Goal: Transaction & Acquisition: Book appointment/travel/reservation

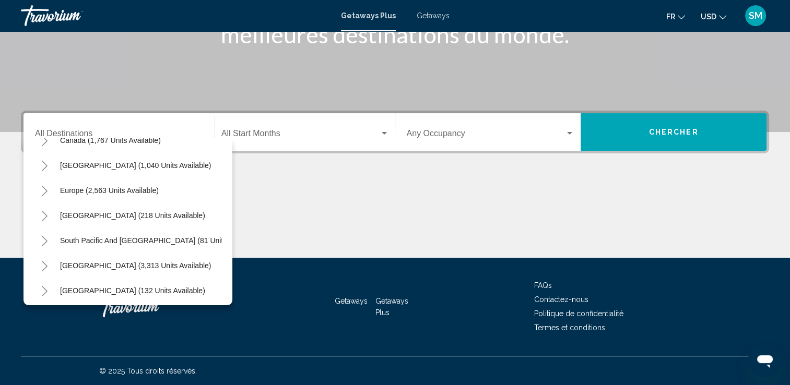
scroll to position [96, 0]
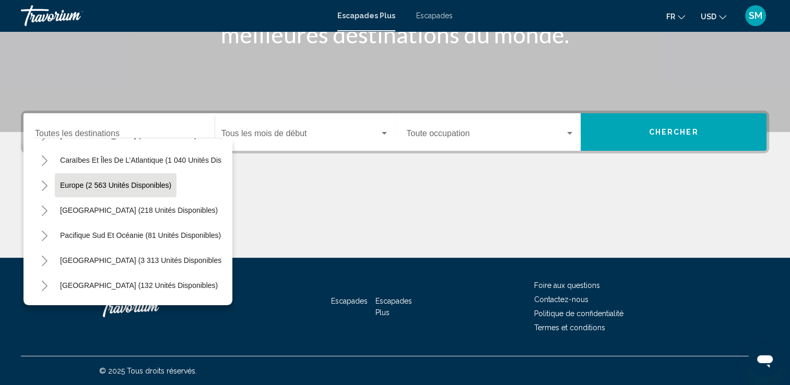
click at [144, 187] on span "Europe (2 563 unités disponibles)" at bounding box center [115, 185] width 111 height 8
type input "**********"
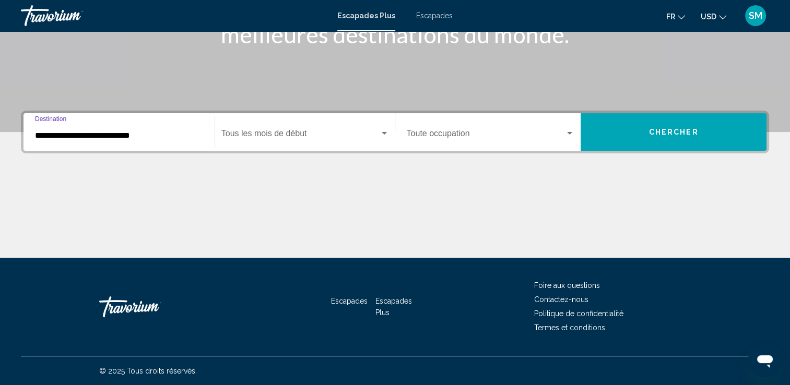
click at [354, 138] on span "Widget de recherche" at bounding box center [300, 135] width 158 height 9
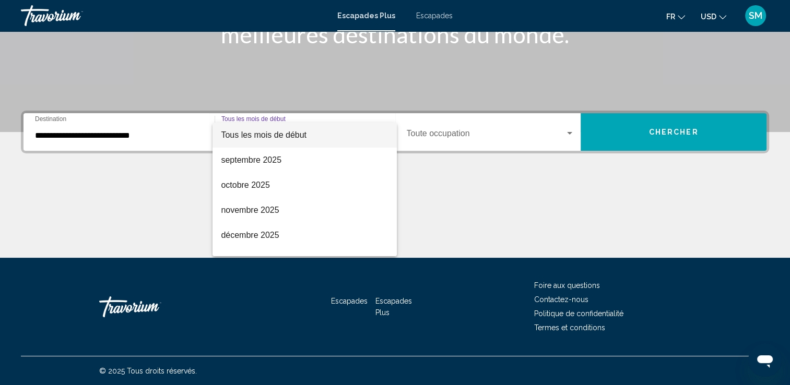
scroll to position [21, 0]
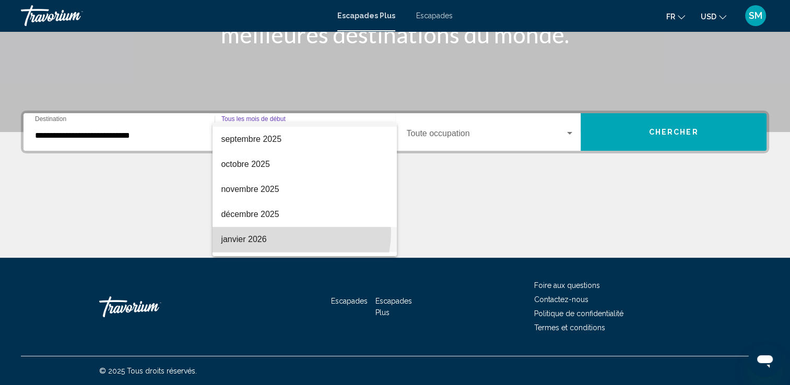
click at [295, 233] on span "janvier 2026" at bounding box center [305, 239] width 168 height 25
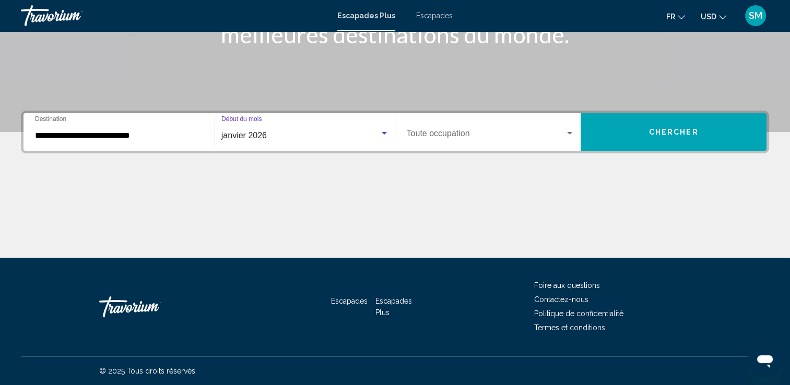
click at [501, 138] on span "Widget de recherche" at bounding box center [486, 135] width 159 height 9
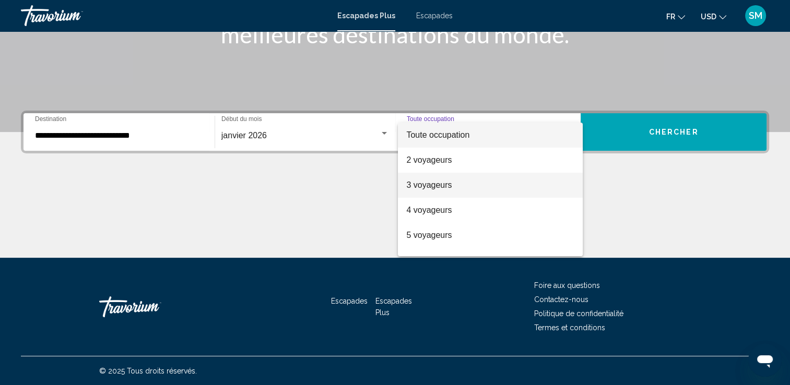
click at [462, 187] on span "3 voyageurs" at bounding box center [490, 185] width 168 height 25
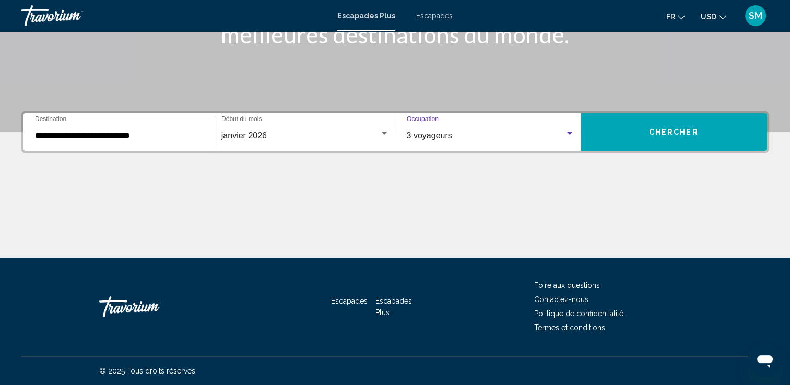
click at [638, 133] on button "Chercher" at bounding box center [674, 132] width 186 height 38
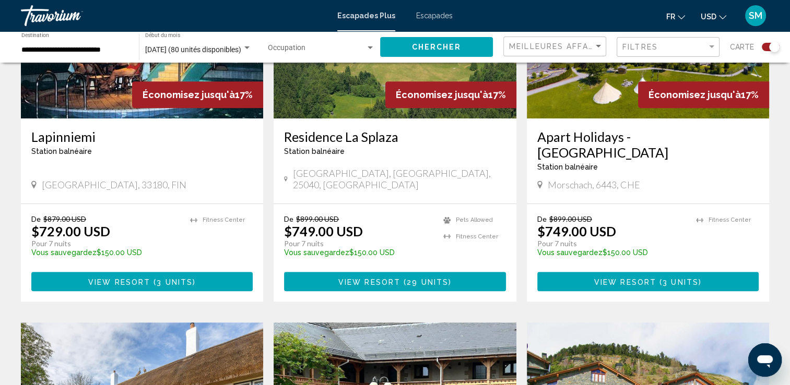
scroll to position [484, 0]
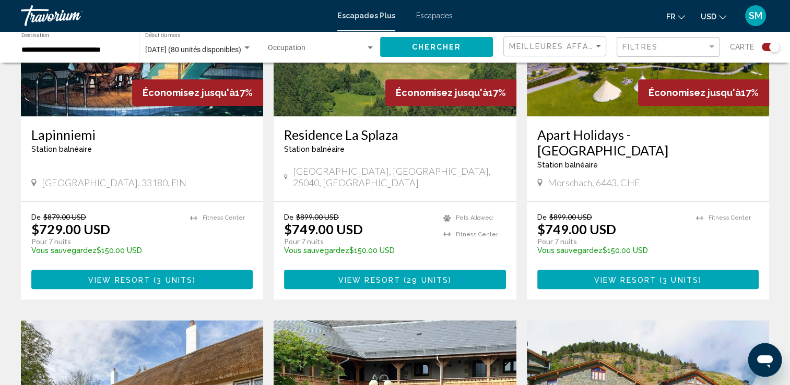
click at [725, 9] on button "USD USD ($) MXN (Mex$) CAD (Can$) GBP (£) EUR (€) AUD (A$) NZD (NZ$) CNY (CN¥)" at bounding box center [714, 16] width 26 height 15
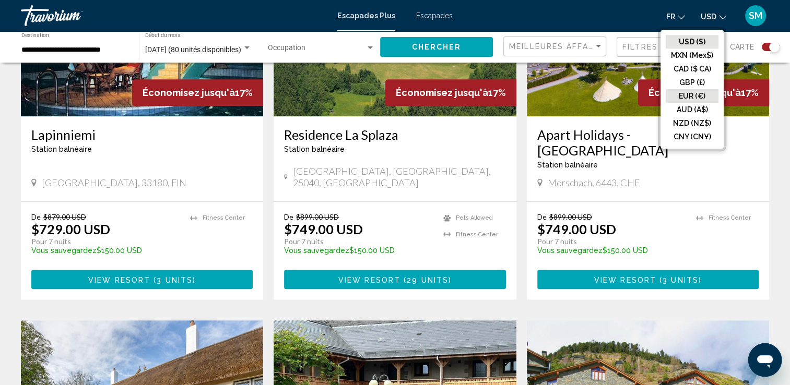
click at [688, 97] on button "EUR (€)" at bounding box center [692, 96] width 53 height 14
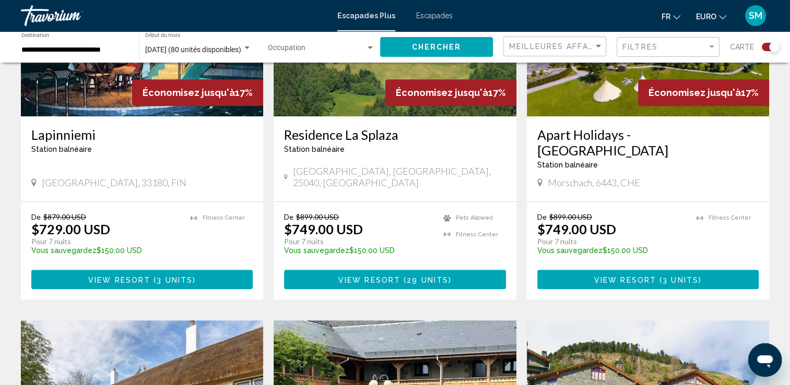
click at [716, 16] on button "EURO USD ($) MXN (Mex$) CAD ($ CA) GBP (£) EUR (€) AUD (A$) NZD (NZ$) CNY (CN¥)" at bounding box center [711, 16] width 30 height 15
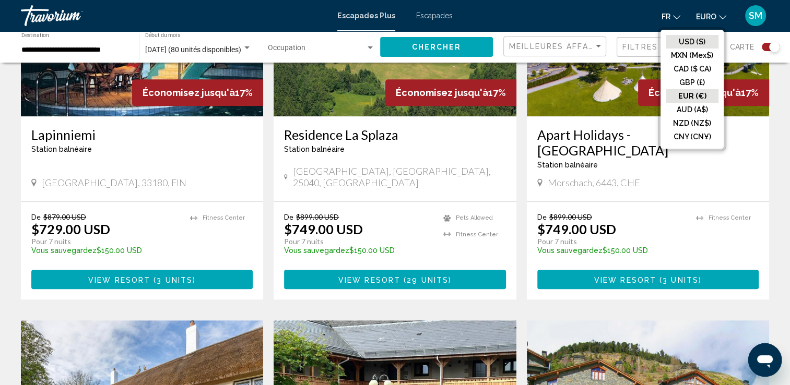
click at [702, 36] on button "USD ($)" at bounding box center [692, 42] width 53 height 14
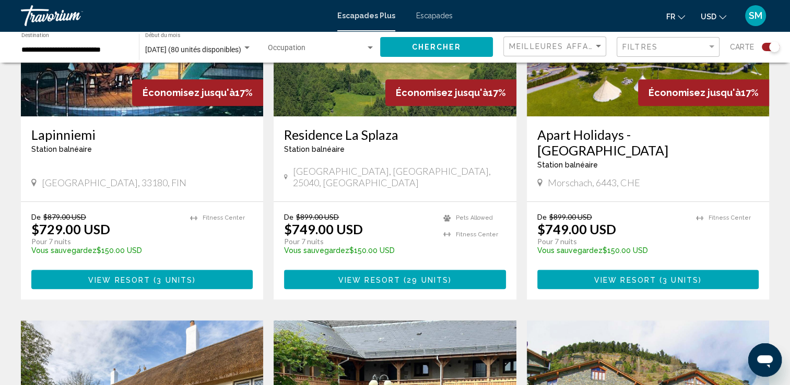
click at [723, 17] on icon "Changer de devise" at bounding box center [722, 17] width 7 height 7
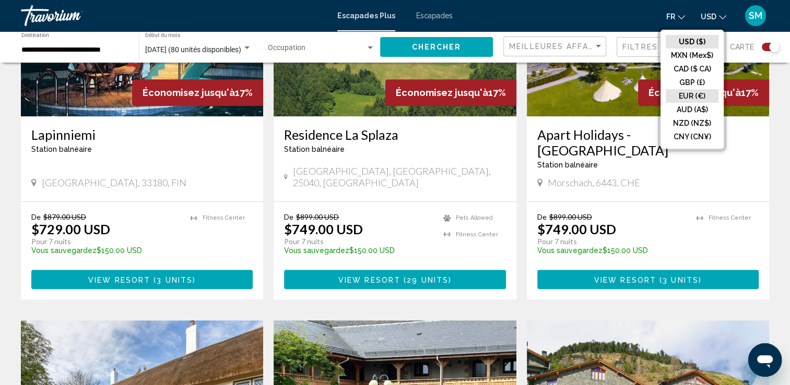
click at [699, 96] on button "EUR (€)" at bounding box center [692, 96] width 53 height 14
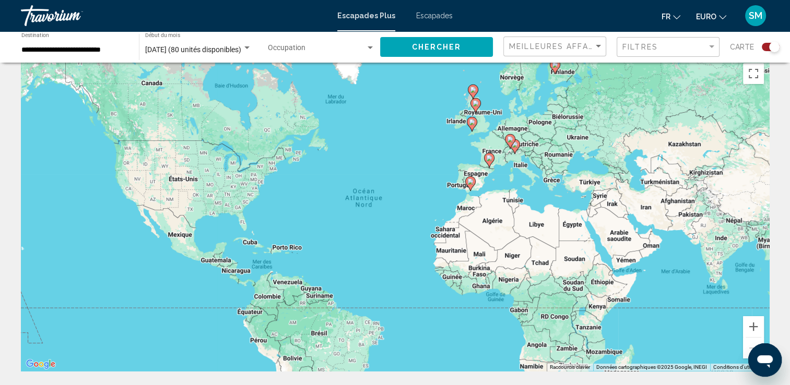
scroll to position [0, 0]
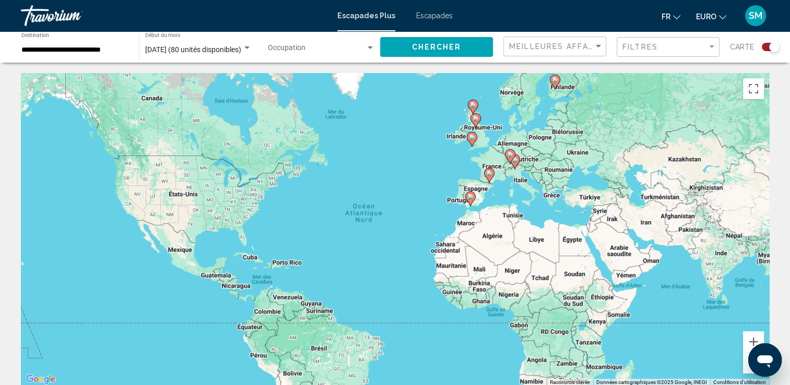
click at [499, 133] on div "Pour activer le glissement avec le clavier, appuyez sur Alt+Entrée. Une fois ce…" at bounding box center [395, 229] width 748 height 313
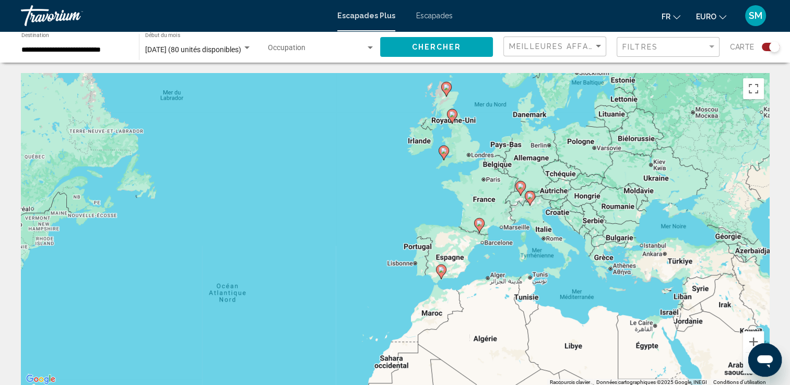
click at [499, 133] on div "Pour activer le glissement avec le clavier, appuyez sur Alt+Entrée. Une fois ce…" at bounding box center [395, 229] width 748 height 313
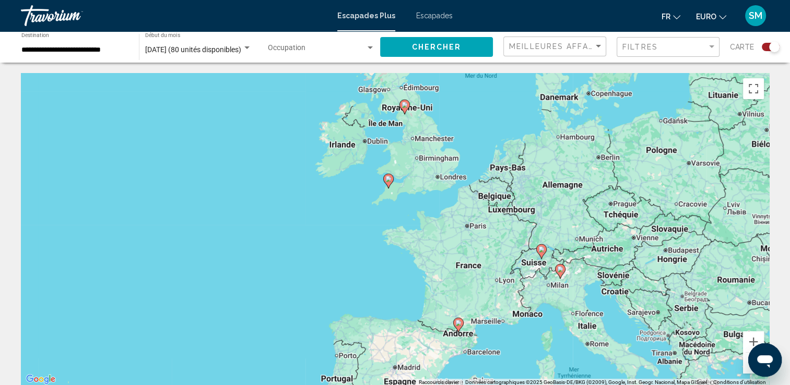
click at [499, 133] on div "Pour activer le glissement avec le clavier, appuyez sur Alt+Entrée. Une fois ce…" at bounding box center [395, 229] width 748 height 313
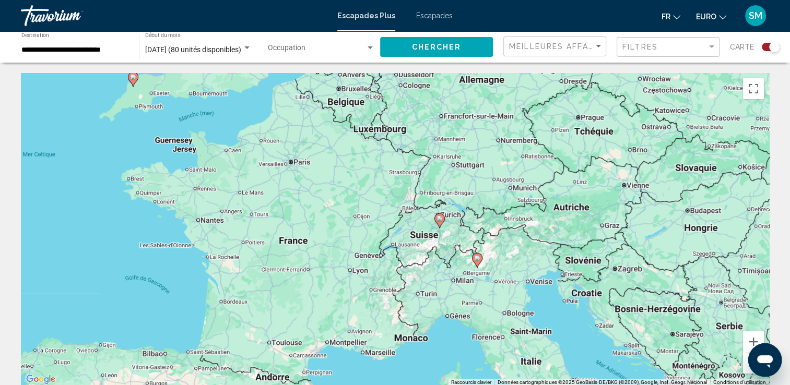
drag, startPoint x: 506, startPoint y: 180, endPoint x: 362, endPoint y: 22, distance: 214.0
click at [362, 22] on div "**********" at bounding box center [395, 192] width 790 height 385
click at [439, 222] on icon "Contenu principal" at bounding box center [438, 221] width 9 height 14
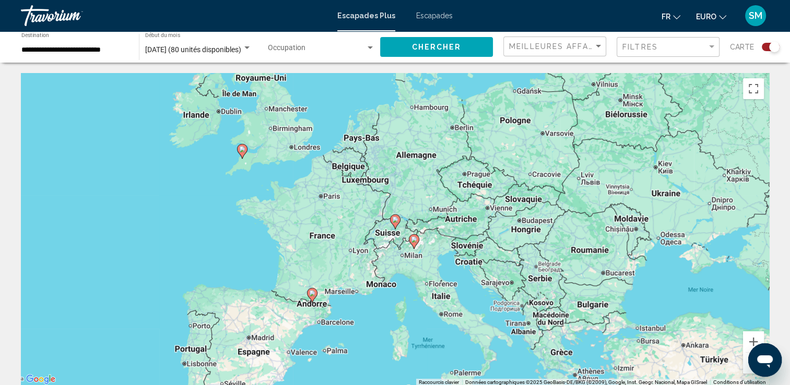
click at [393, 225] on icon "Contenu principal" at bounding box center [394, 222] width 9 height 14
type input "**********"
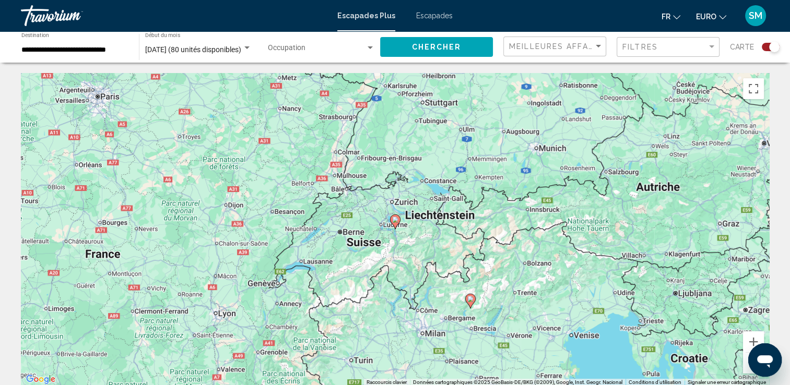
click at [393, 225] on icon "Contenu principal" at bounding box center [394, 222] width 9 height 14
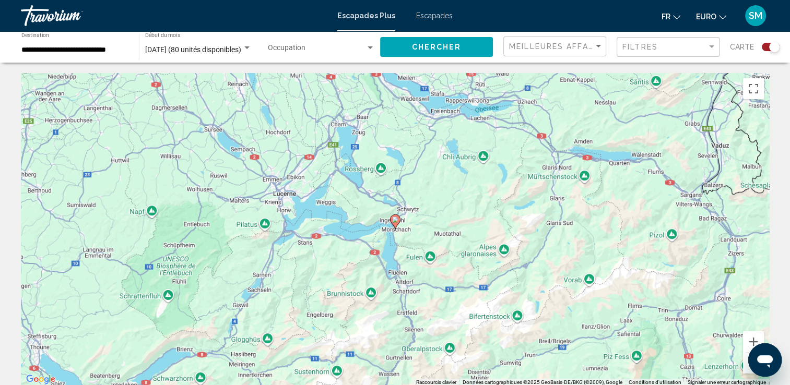
click at [393, 225] on icon "Contenu principal" at bounding box center [394, 222] width 9 height 14
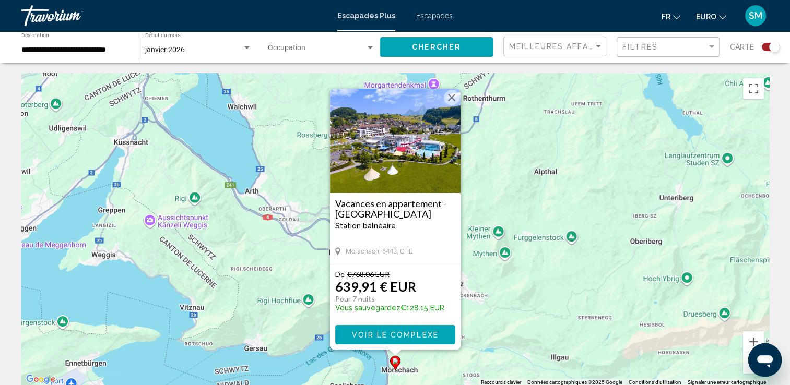
click at [455, 97] on button "Fermer" at bounding box center [452, 98] width 16 height 16
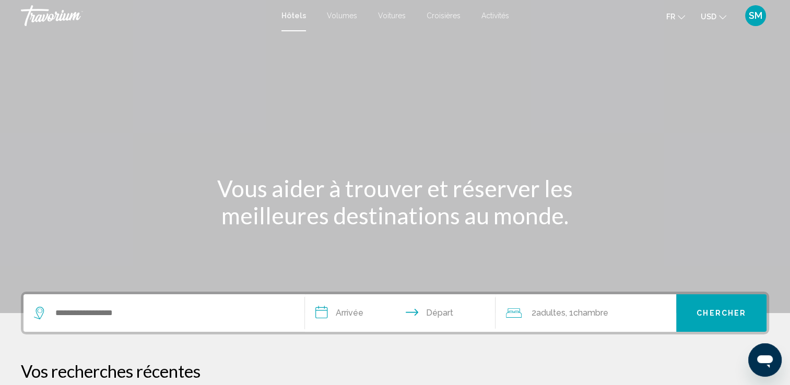
click at [715, 21] on button "USD USD ($) MXN (Mex$) CAD (Can$) GBP (£) EUR (€) AUD (A$) NZD (NZ$) CNY (CN¥)" at bounding box center [714, 16] width 26 height 15
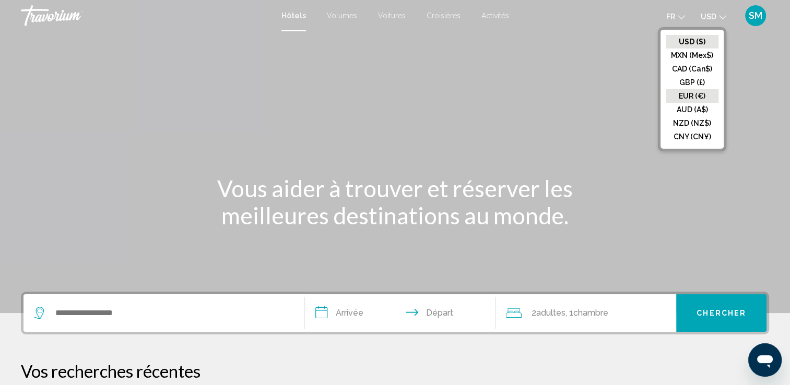
click at [694, 95] on button "EUR (€)" at bounding box center [692, 96] width 53 height 14
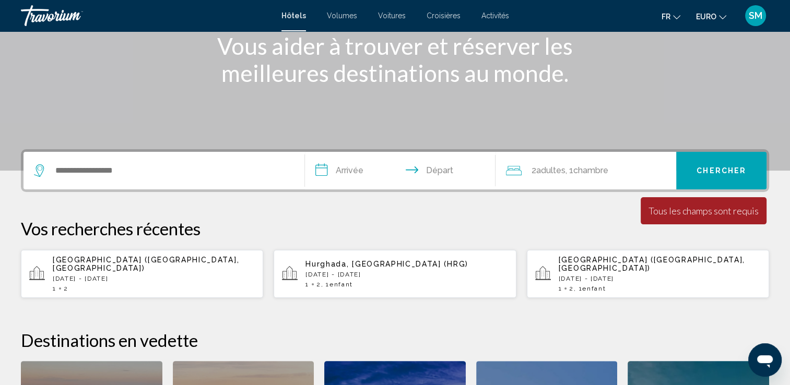
scroll to position [144, 0]
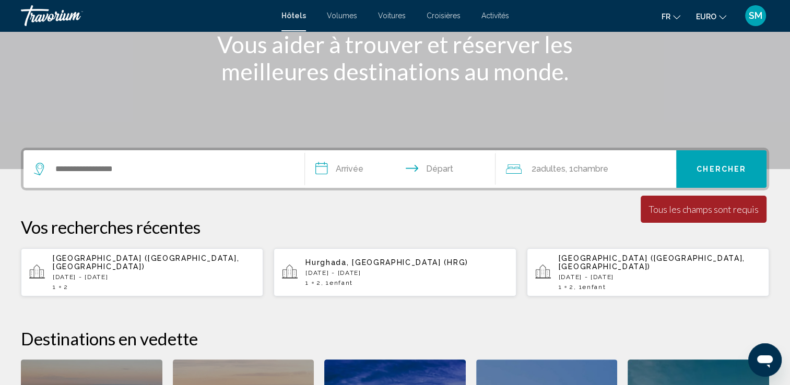
click at [355, 168] on input "**********" at bounding box center [402, 170] width 195 height 41
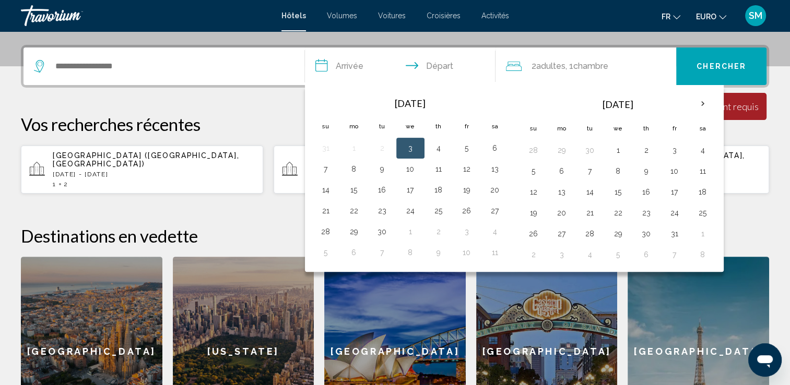
scroll to position [257, 0]
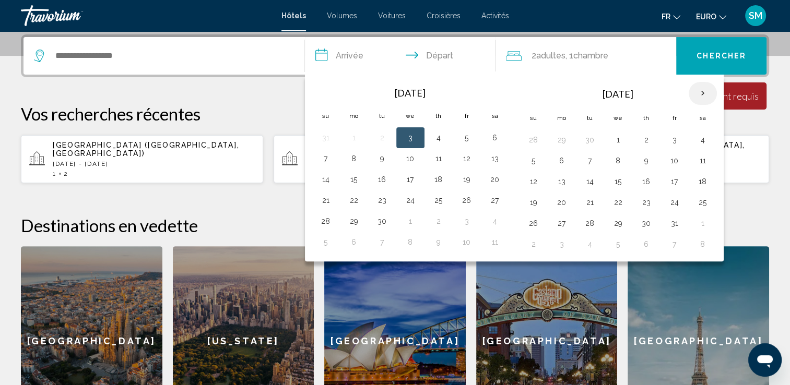
click at [698, 91] on th "Next month" at bounding box center [703, 93] width 28 height 23
click at [649, 139] on button "1" at bounding box center [646, 140] width 17 height 15
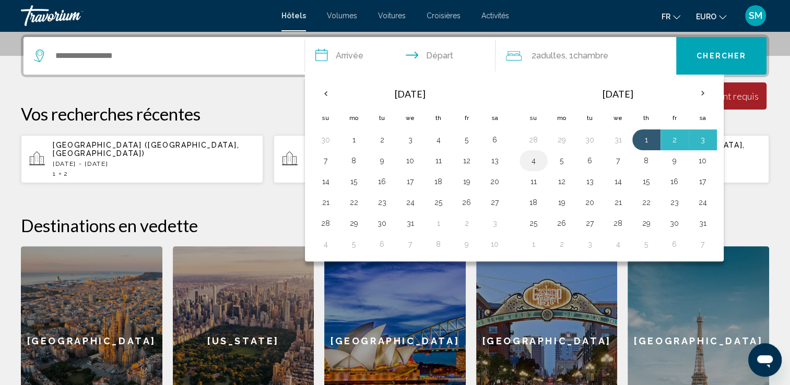
click at [535, 163] on button "4" at bounding box center [533, 161] width 17 height 15
type input "**********"
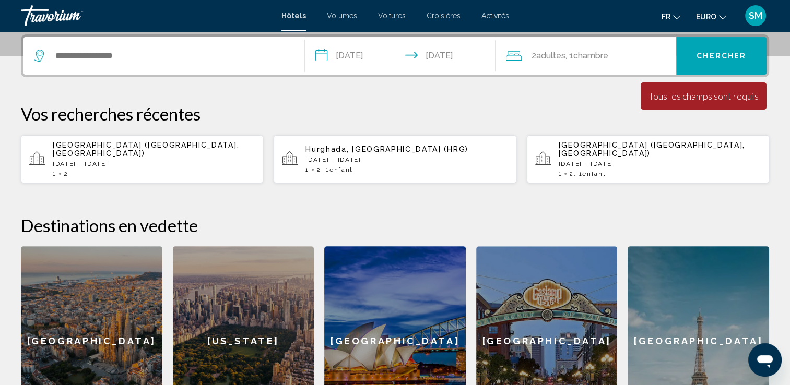
click at [563, 65] on div "2 Adulte Adultes , 1 Chambre pièces" at bounding box center [591, 56] width 170 height 38
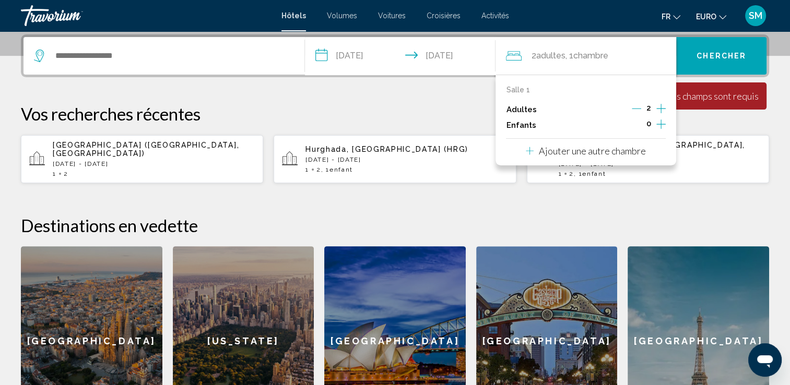
click at [660, 126] on icon "Augmenter les enfants" at bounding box center [660, 124] width 9 height 13
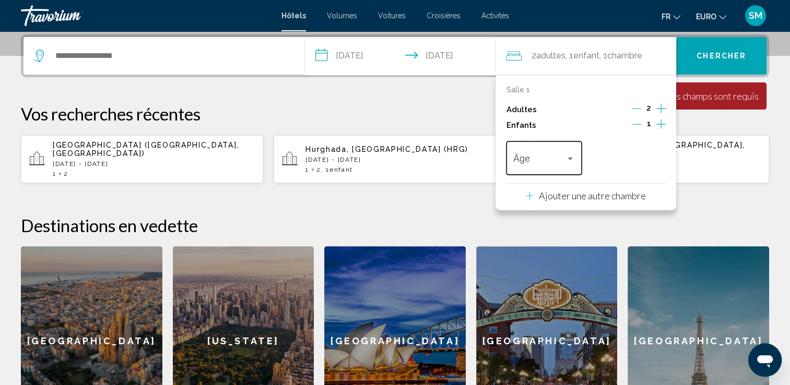
click at [574, 164] on div "Voyageurs : 2 adultes, 1 enfant" at bounding box center [544, 161] width 62 height 10
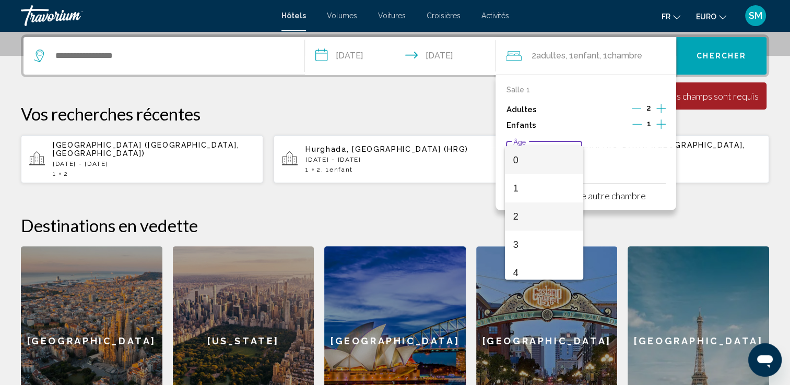
click at [532, 224] on span "2" at bounding box center [544, 217] width 62 height 28
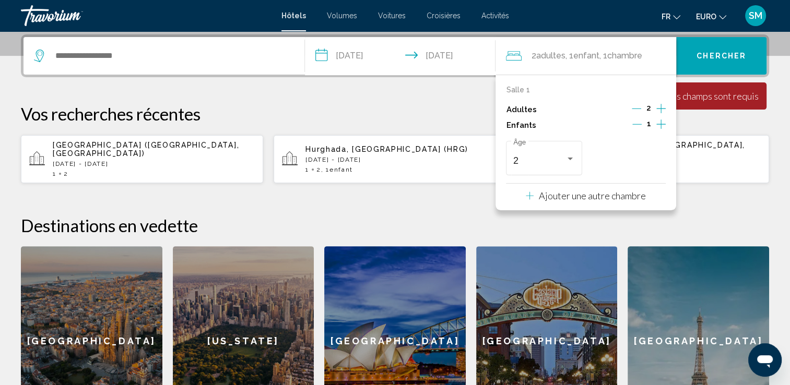
click at [708, 215] on h2 "Destinations en vedette" at bounding box center [395, 225] width 748 height 21
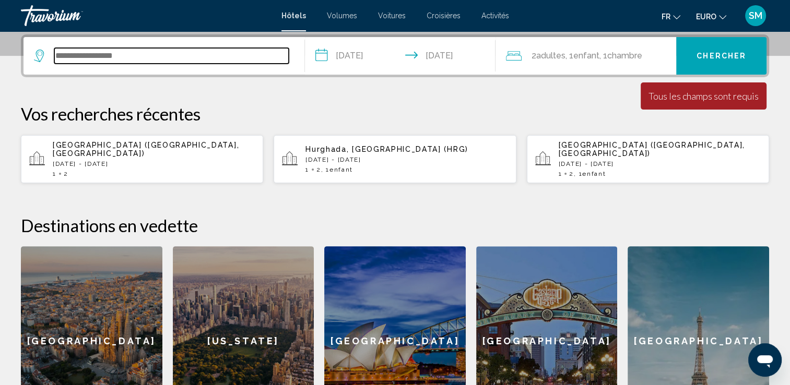
click at [202, 56] on input "Widget de recherche" at bounding box center [171, 56] width 234 height 16
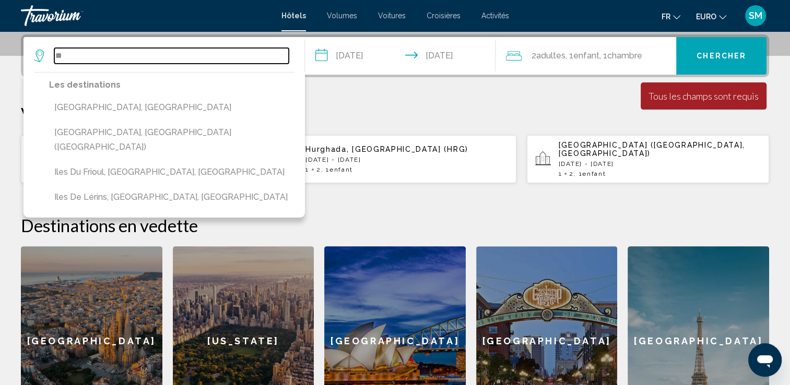
type input "*"
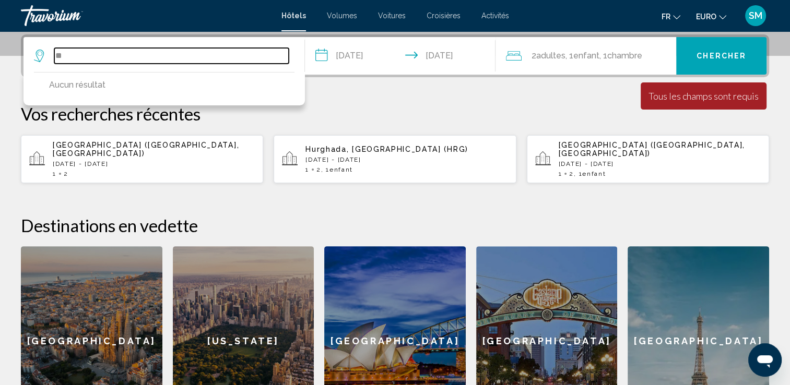
type input "*"
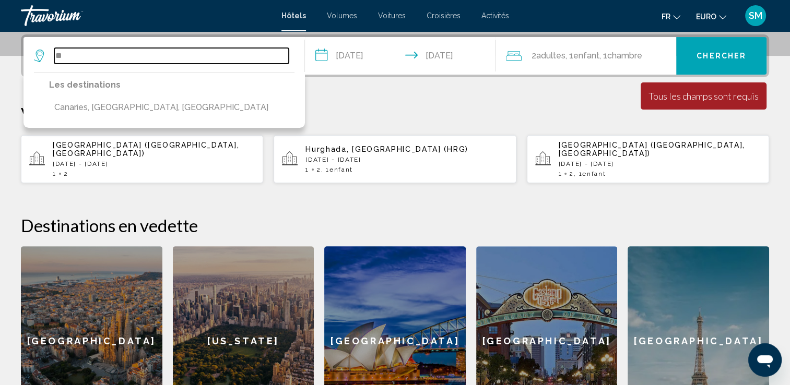
type input "*"
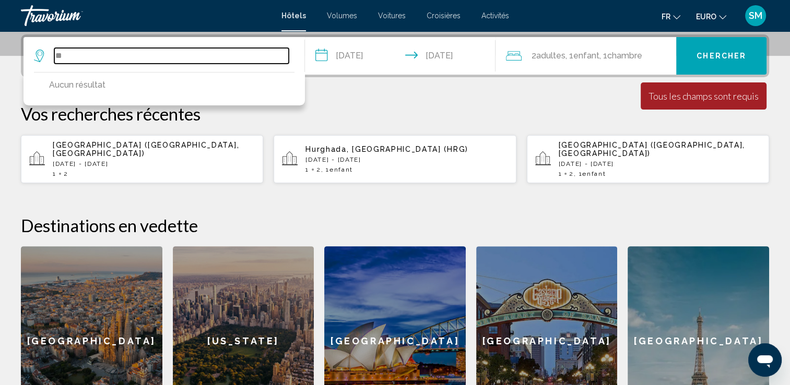
type input "*"
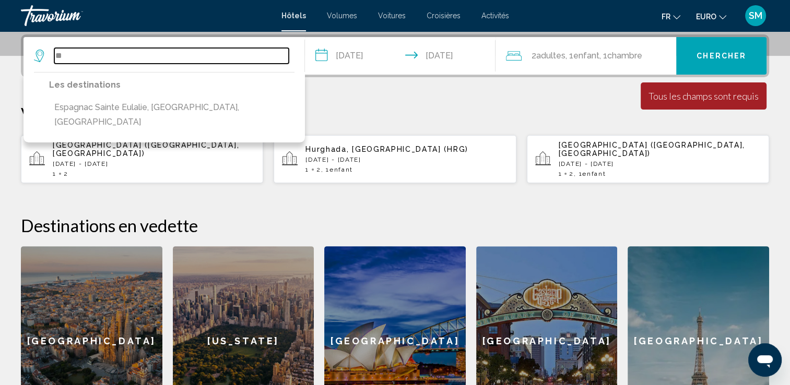
type input "*"
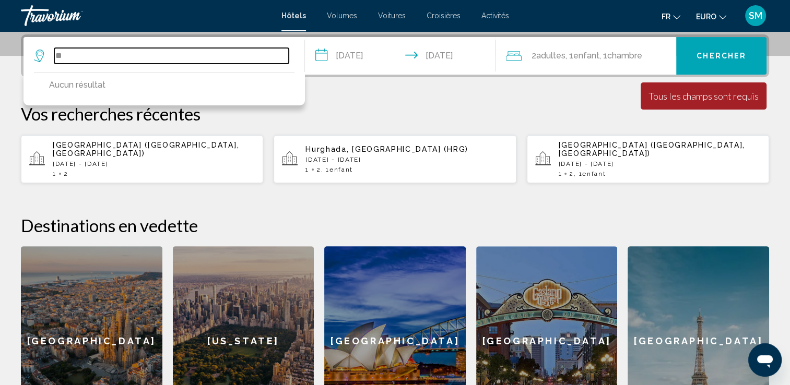
type input "*"
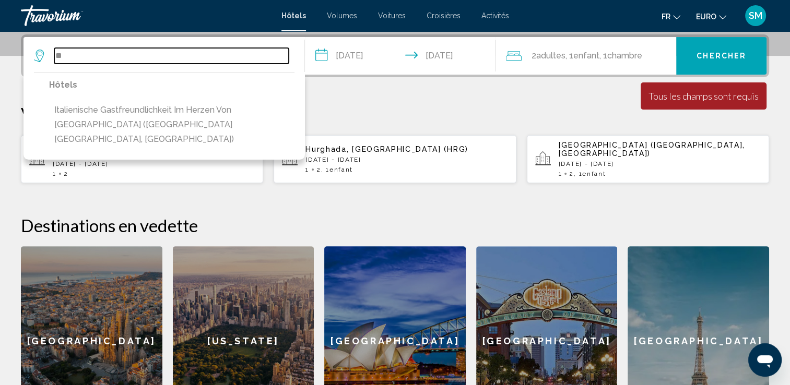
type input "*"
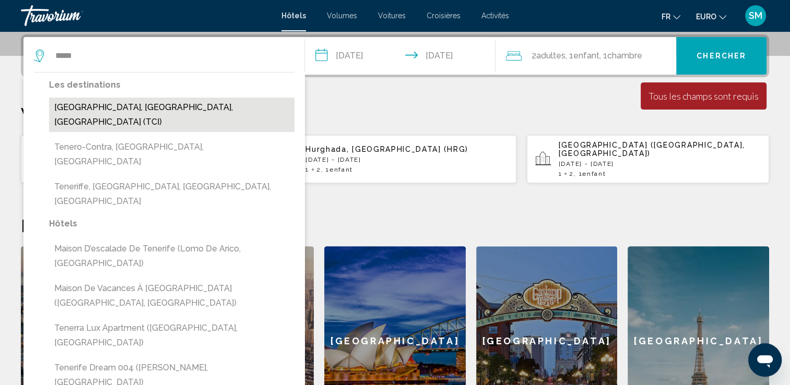
click at [127, 104] on button "[GEOGRAPHIC_DATA], [GEOGRAPHIC_DATA], [GEOGRAPHIC_DATA] (TCI)" at bounding box center [171, 115] width 245 height 34
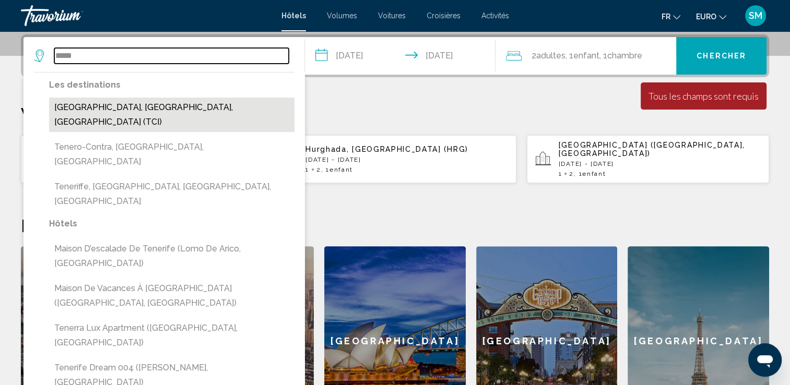
type input "**********"
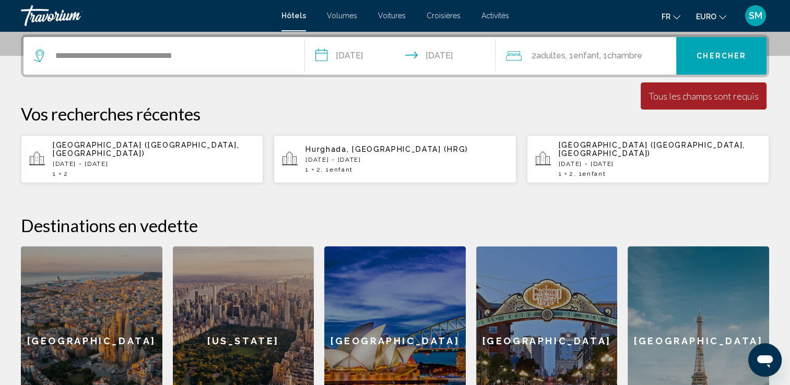
click at [722, 61] on button "Chercher" at bounding box center [721, 56] width 90 height 38
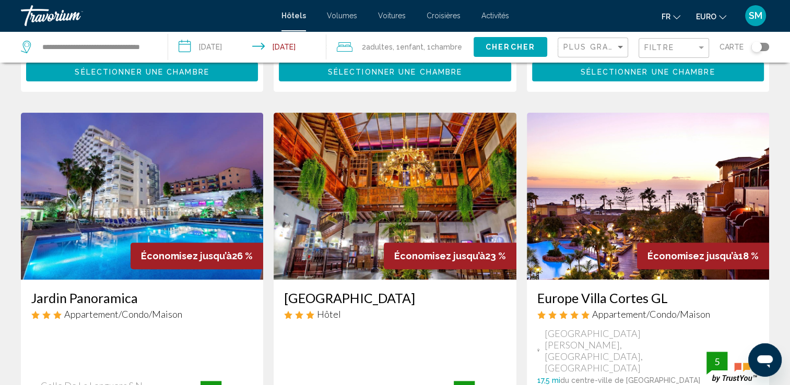
scroll to position [376, 0]
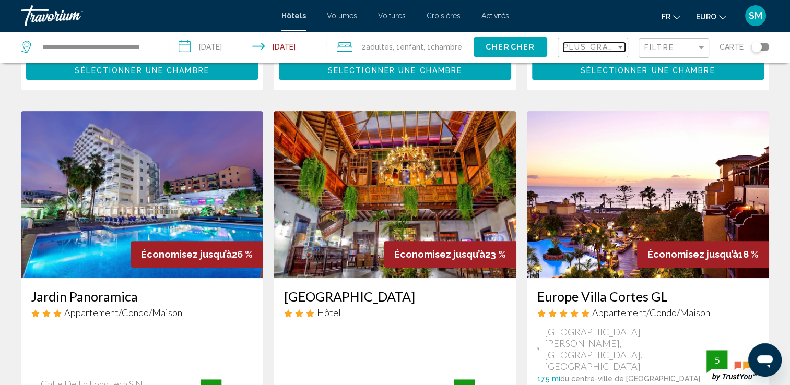
click at [618, 45] on div "Trier par" at bounding box center [620, 47] width 9 height 8
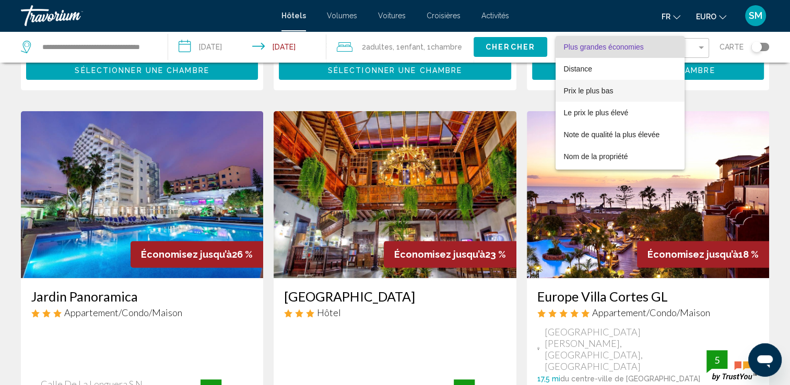
click at [626, 93] on span "Prix le plus bas" at bounding box center [620, 91] width 113 height 22
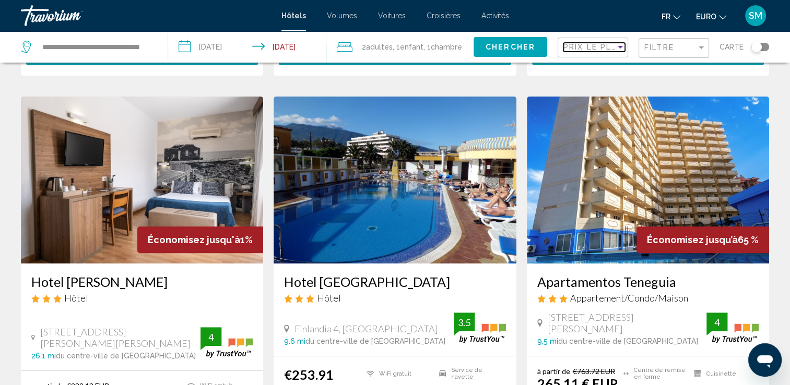
scroll to position [749, 0]
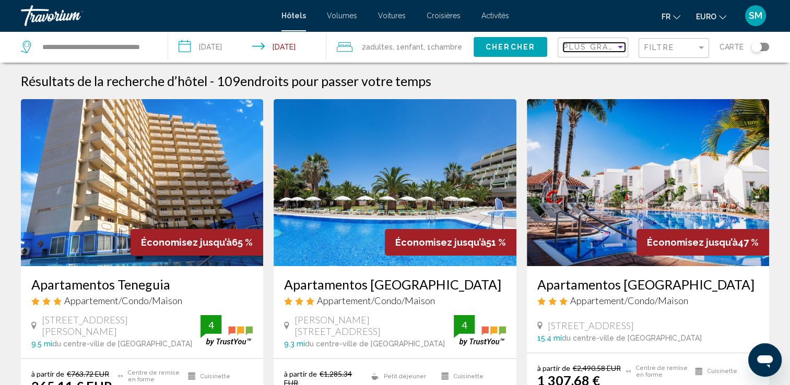
click at [612, 50] on span "Plus grandes économies" at bounding box center [625, 47] width 124 height 8
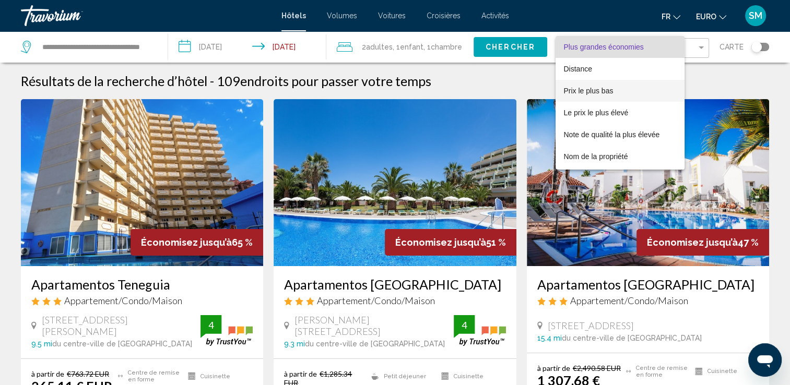
click at [602, 91] on span "Prix le plus bas" at bounding box center [589, 91] width 50 height 8
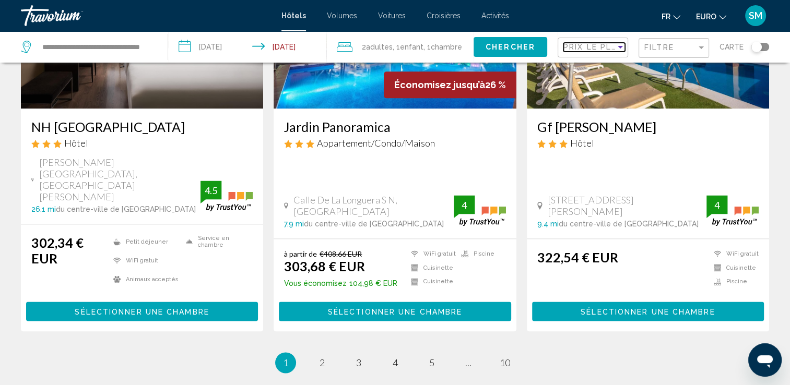
scroll to position [1323, 0]
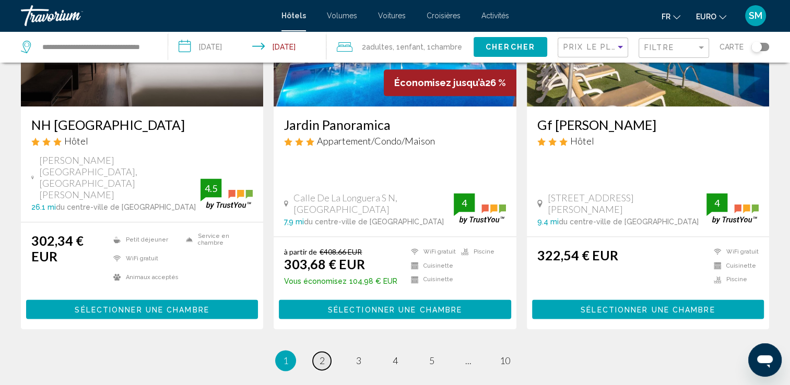
click at [326, 352] on link "page 2" at bounding box center [322, 361] width 18 height 18
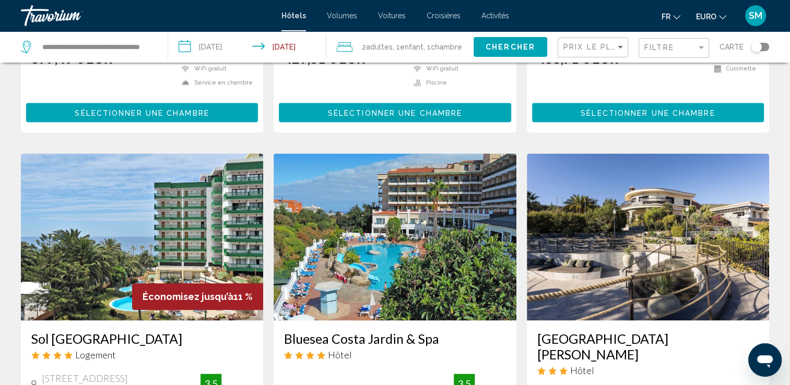
scroll to position [1158, 0]
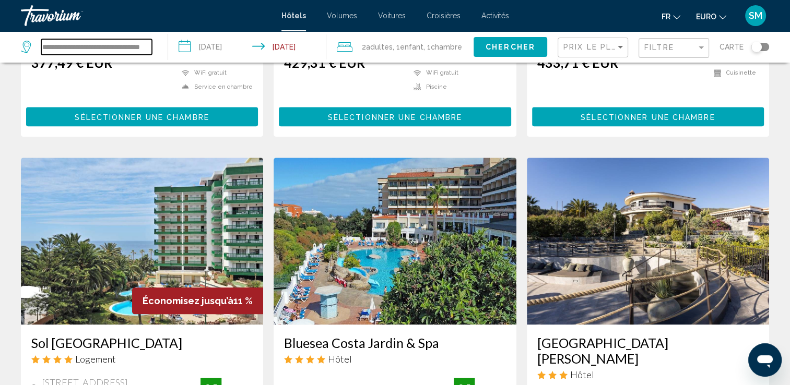
click at [150, 44] on input "**********" at bounding box center [96, 47] width 111 height 16
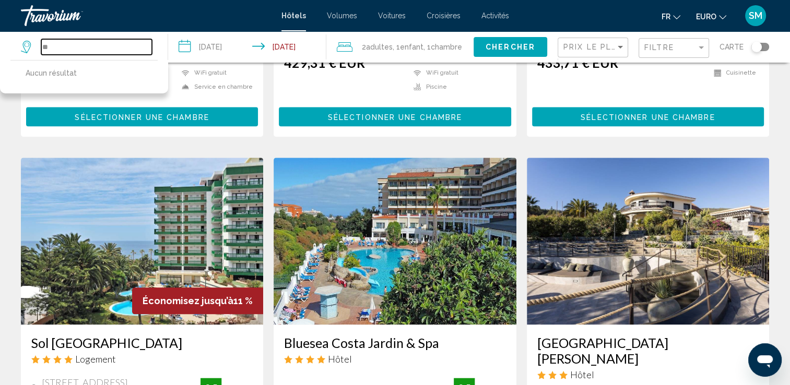
type input "*"
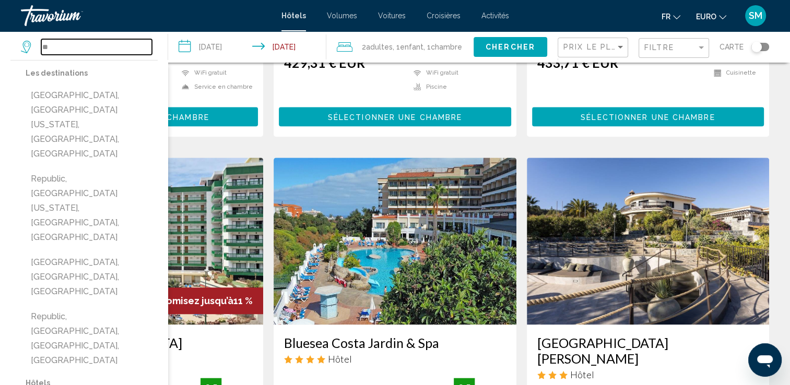
type input "*"
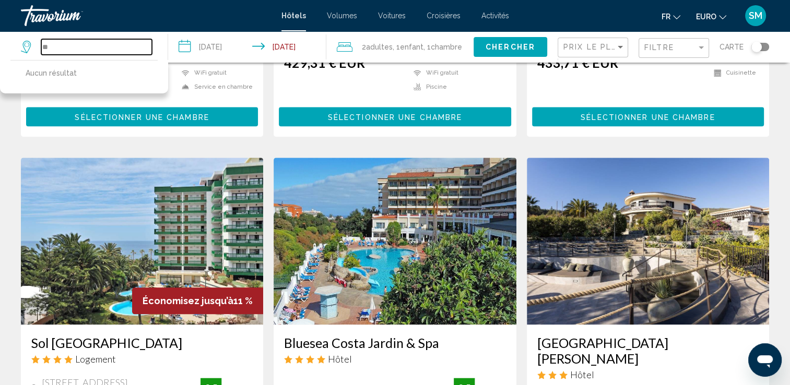
type input "*"
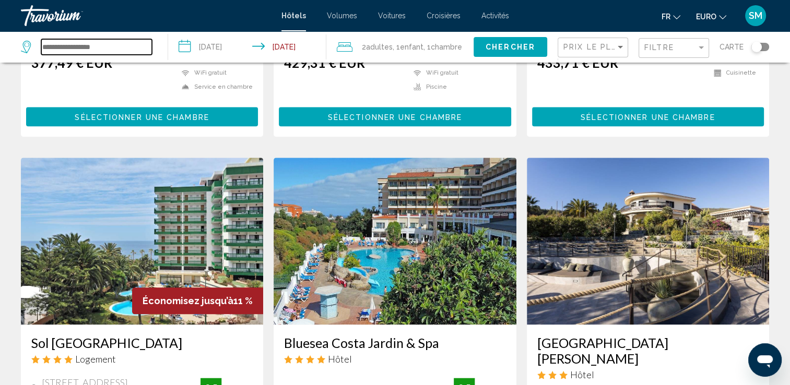
click at [132, 47] on input "Widget de recherche" at bounding box center [96, 47] width 111 height 16
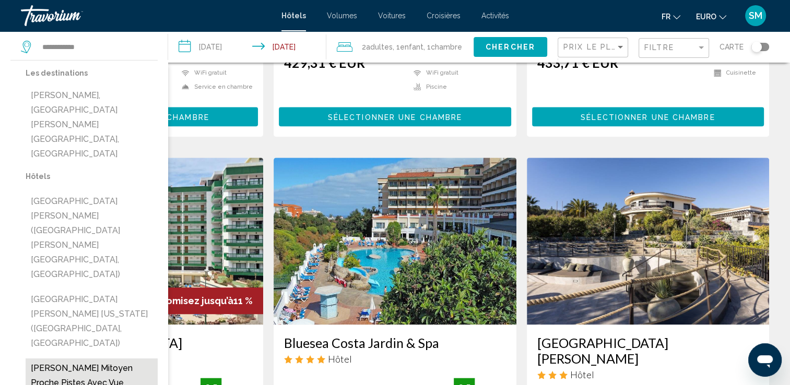
click at [58, 359] on button "[PERSON_NAME] mitoyen proche pistes avec vue panoramique (FR)" at bounding box center [92, 383] width 132 height 49
type input "**********"
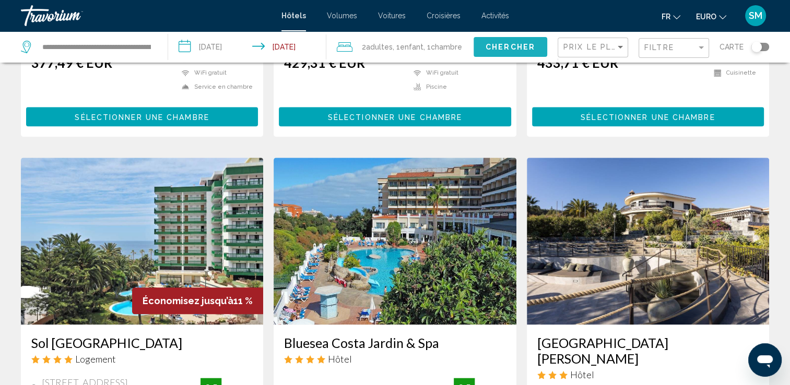
click at [499, 48] on span "Chercher" at bounding box center [511, 47] width 50 height 8
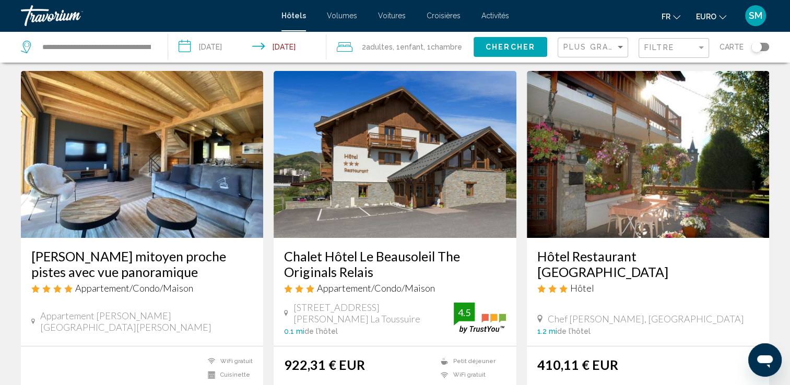
scroll to position [26, 0]
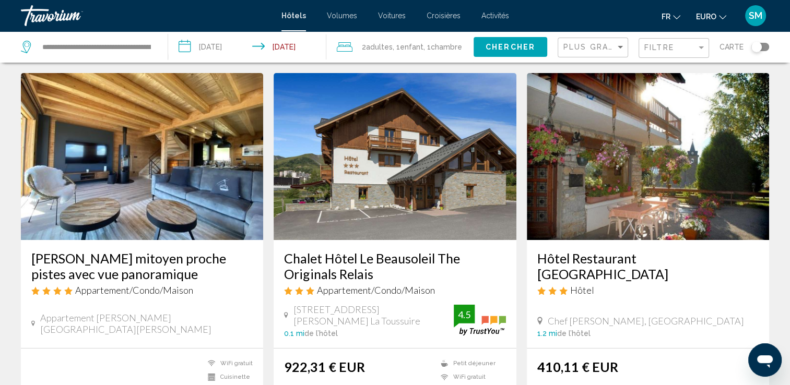
click at [414, 160] on img "Contenu principal" at bounding box center [395, 156] width 242 height 167
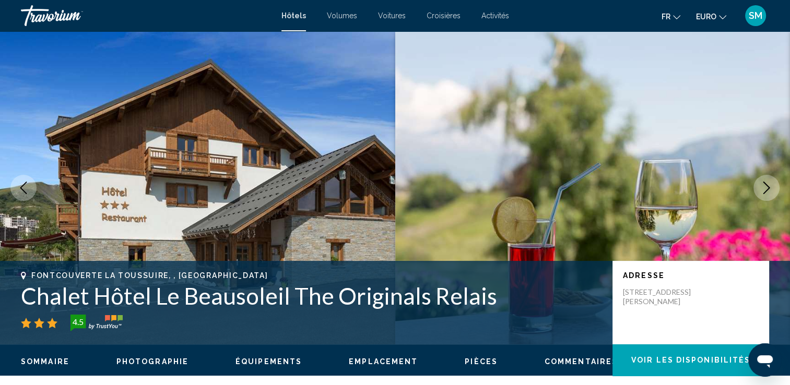
click at [769, 189] on icon "Image suivante" at bounding box center [766, 188] width 7 height 13
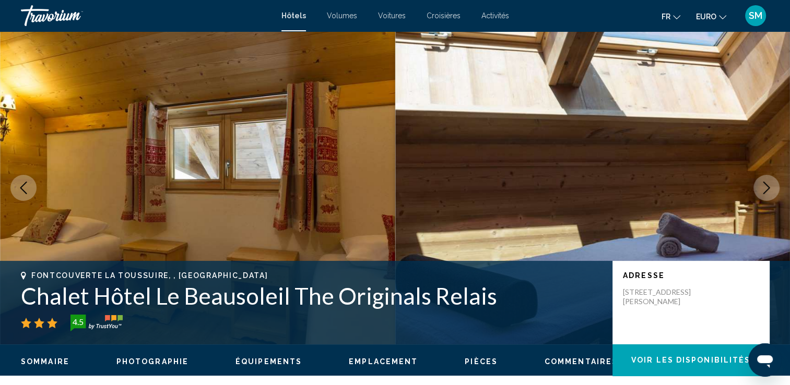
click at [769, 189] on icon "Image suivante" at bounding box center [766, 188] width 7 height 13
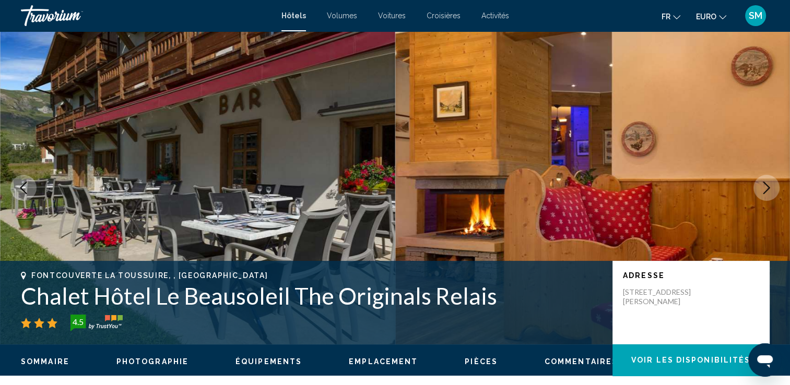
click at [769, 189] on icon "Image suivante" at bounding box center [766, 188] width 7 height 13
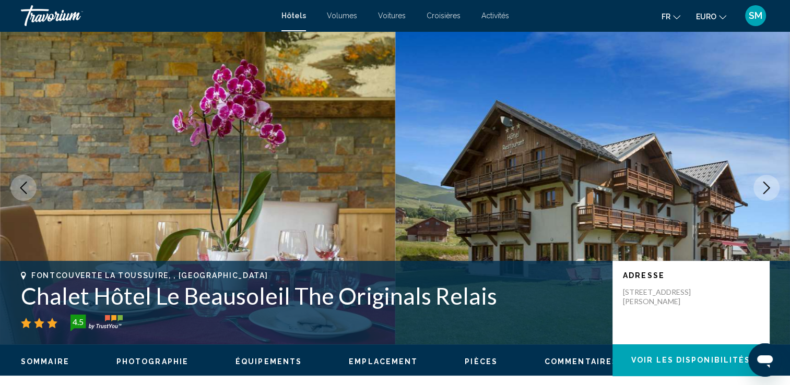
click at [769, 189] on icon "Image suivante" at bounding box center [766, 188] width 7 height 13
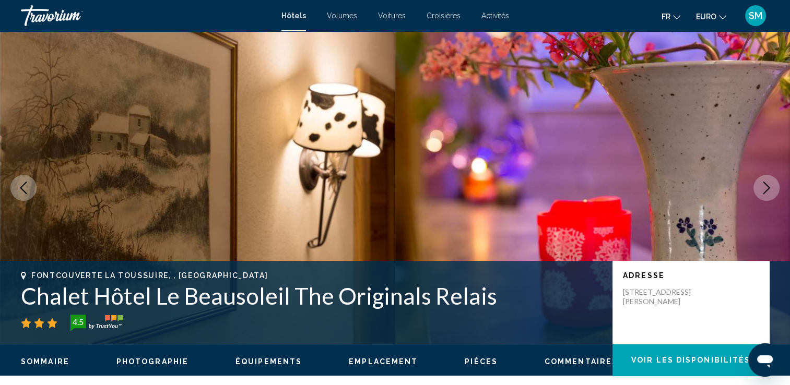
click at [769, 189] on icon "Image suivante" at bounding box center [766, 188] width 7 height 13
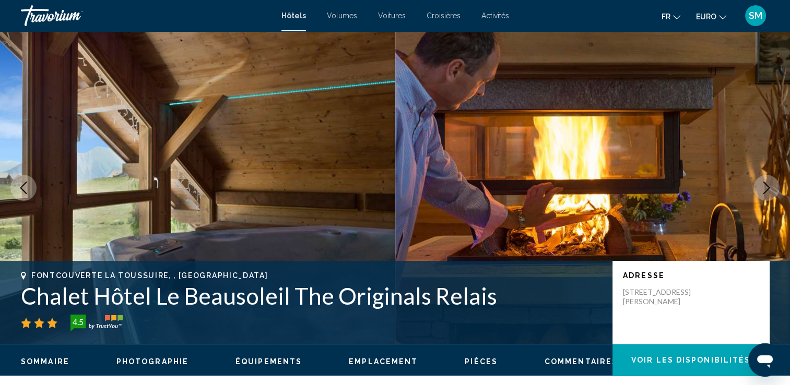
click at [769, 189] on icon "Image suivante" at bounding box center [766, 188] width 7 height 13
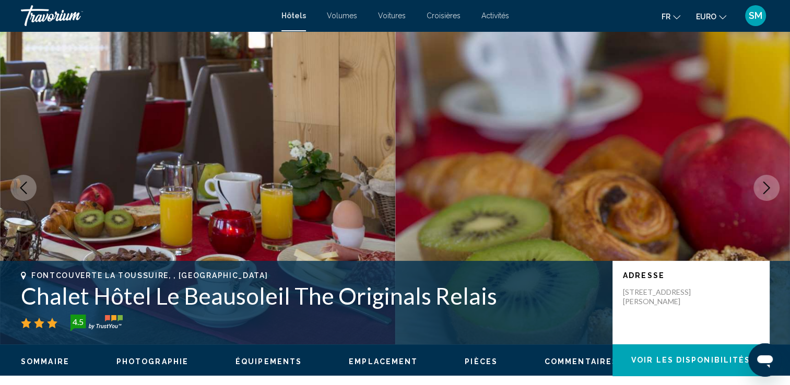
click at [769, 189] on icon "Image suivante" at bounding box center [766, 188] width 7 height 13
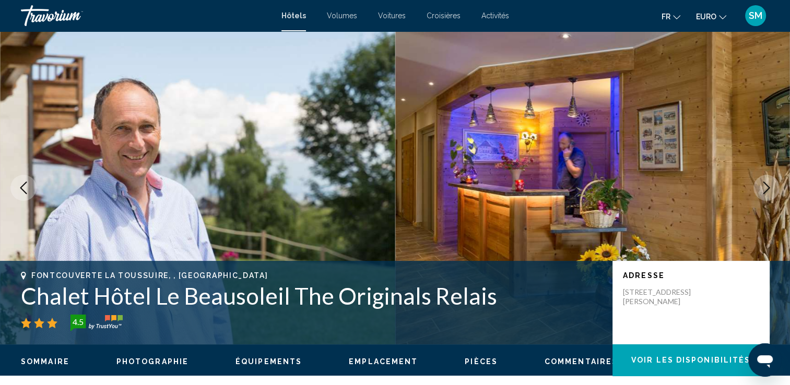
click at [769, 189] on icon "Image suivante" at bounding box center [766, 188] width 7 height 13
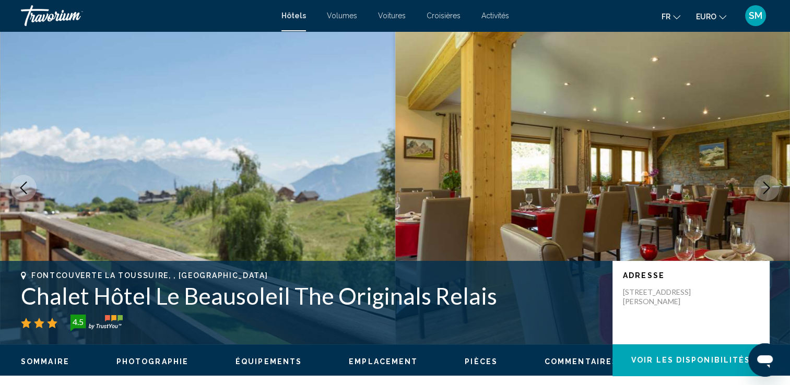
click at [769, 189] on icon "Image suivante" at bounding box center [766, 188] width 7 height 13
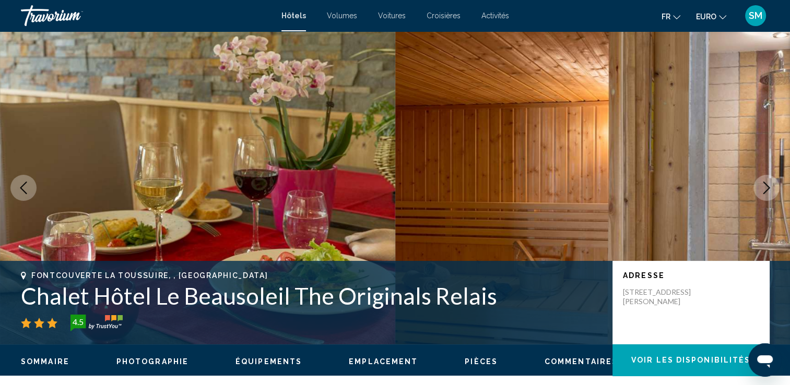
click at [769, 189] on icon "Image suivante" at bounding box center [766, 188] width 7 height 13
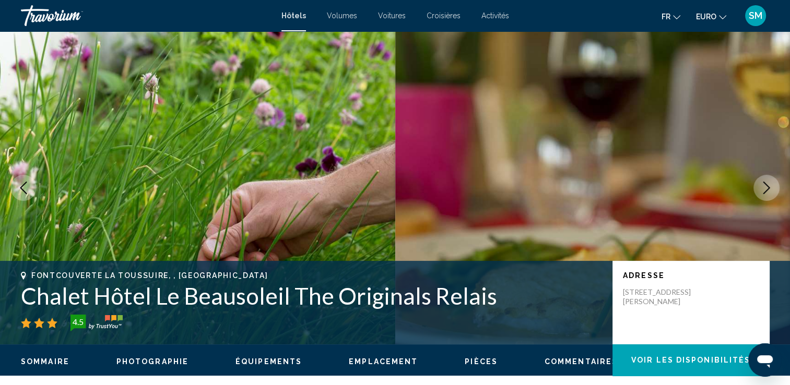
click at [769, 189] on icon "Image suivante" at bounding box center [766, 188] width 7 height 13
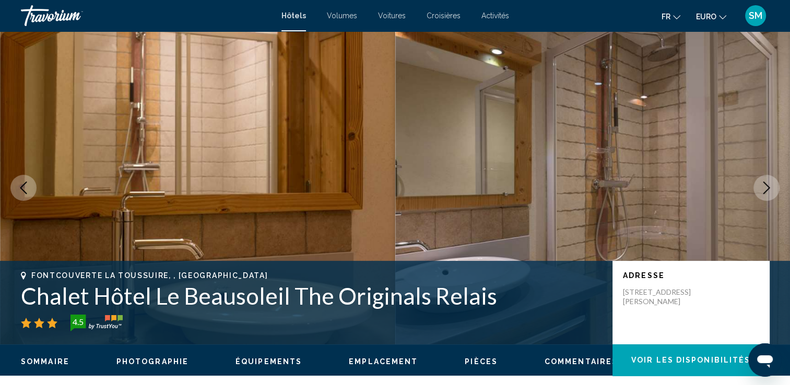
click at [769, 189] on icon "Image suivante" at bounding box center [766, 188] width 7 height 13
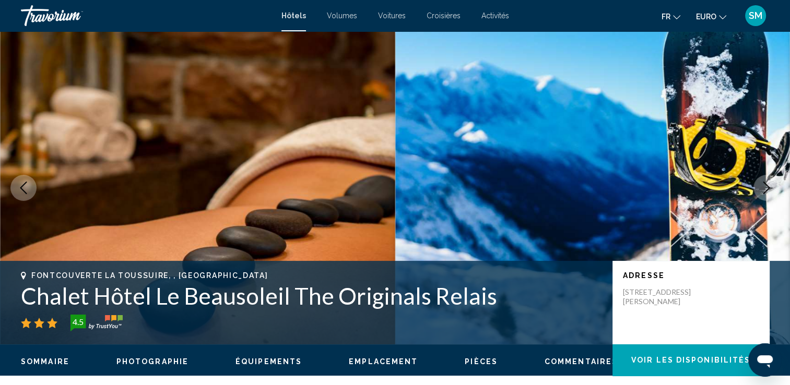
click at [769, 189] on icon "Image suivante" at bounding box center [766, 188] width 7 height 13
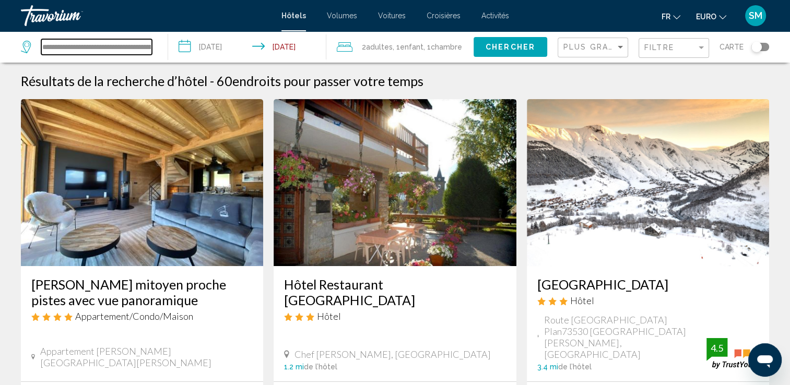
click at [134, 45] on input "**********" at bounding box center [96, 47] width 111 height 16
drag, startPoint x: 42, startPoint y: 45, endPoint x: 215, endPoint y: 41, distance: 173.4
click at [215, 41] on div "**********" at bounding box center [395, 46] width 790 height 31
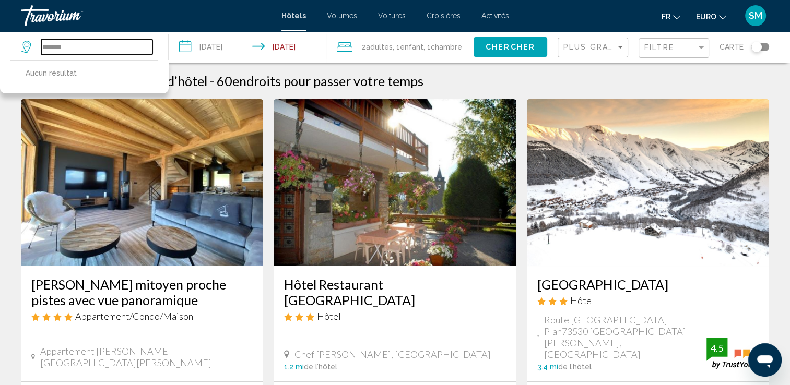
click at [43, 47] on input "*******" at bounding box center [96, 47] width 111 height 16
click at [89, 47] on input "********" at bounding box center [96, 47] width 111 height 16
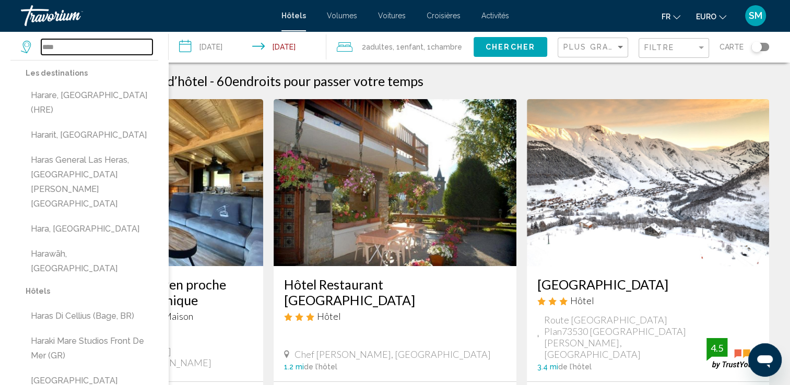
drag, startPoint x: 119, startPoint y: 44, endPoint x: 13, endPoint y: 49, distance: 106.1
click at [13, 49] on app-destination-search "**** Les destinations [GEOGRAPHIC_DATA], [GEOGRAPHIC_DATA] ([GEOGRAPHIC_DATA]) …" at bounding box center [84, 46] width 169 height 31
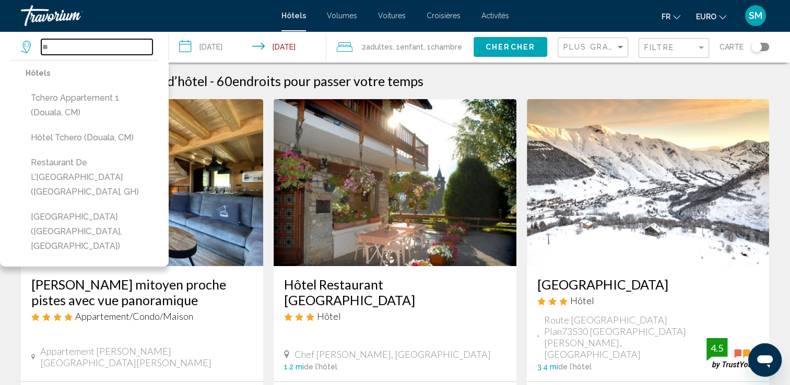
type input "*"
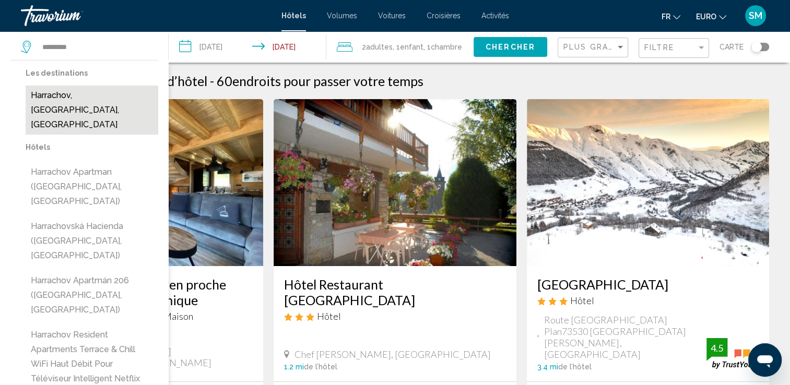
click at [89, 102] on button "Harrachov, [GEOGRAPHIC_DATA], [GEOGRAPHIC_DATA]" at bounding box center [92, 110] width 133 height 49
type input "**********"
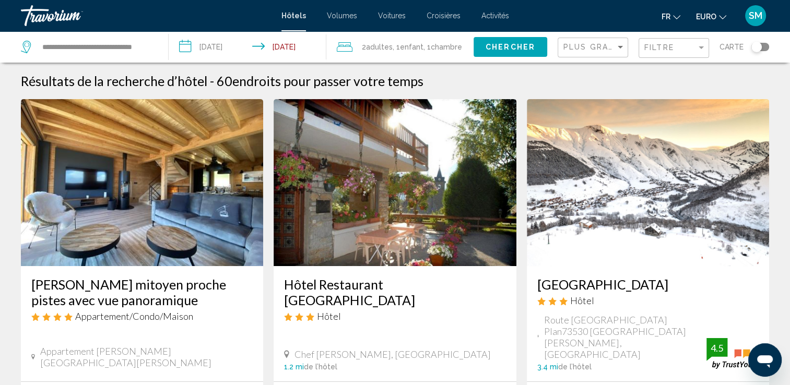
click at [495, 45] on span "Chercher" at bounding box center [511, 47] width 50 height 8
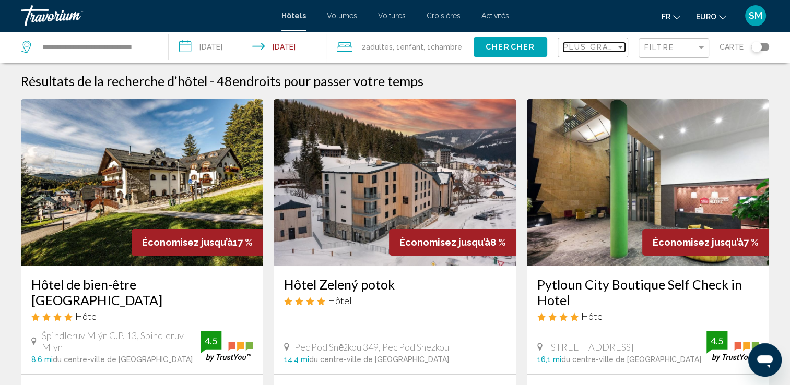
click at [584, 45] on span "Plus grandes économies" at bounding box center [625, 47] width 124 height 8
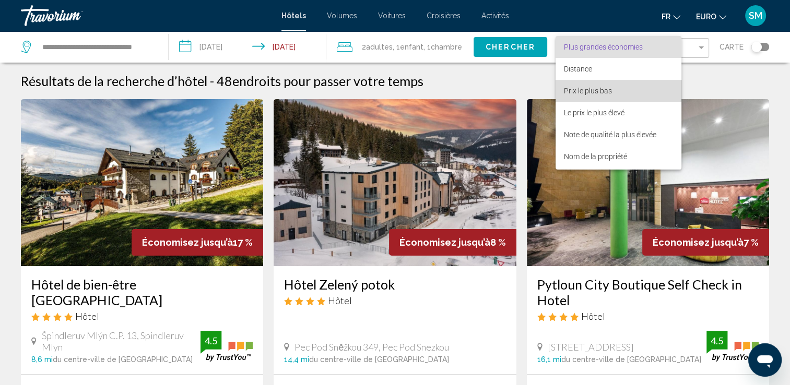
click at [585, 90] on span "Prix le plus bas" at bounding box center [588, 91] width 48 height 8
